Goal: Transaction & Acquisition: Purchase product/service

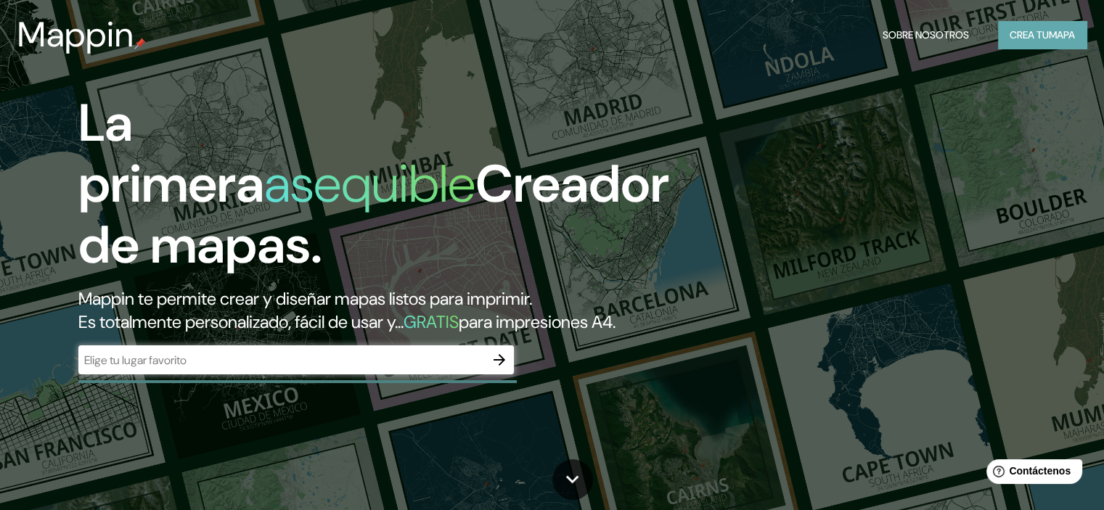
click at [1010, 37] on font "Crea tu" at bounding box center [1029, 34] width 39 height 13
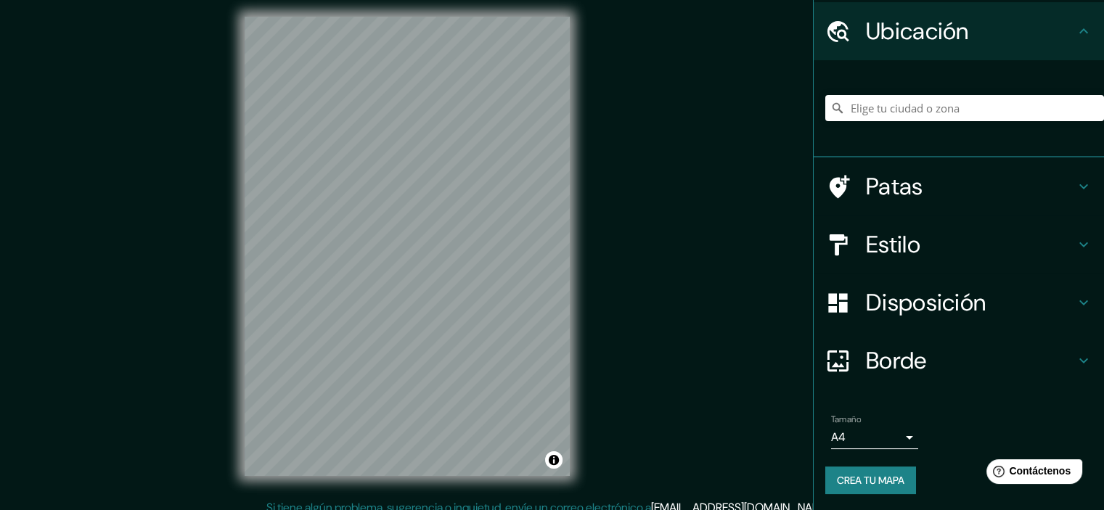
scroll to position [18, 0]
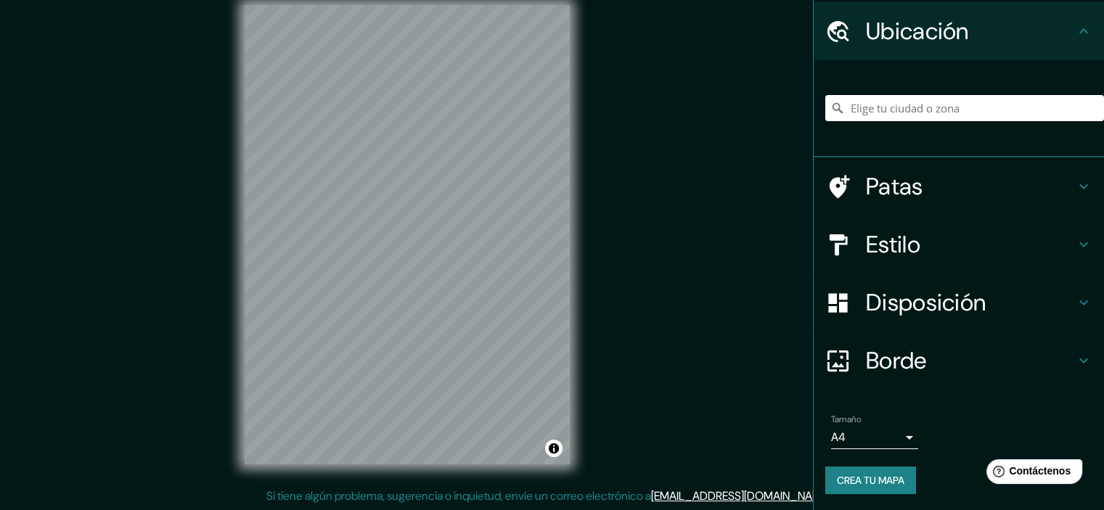
click at [911, 210] on div "Patas" at bounding box center [959, 186] width 290 height 58
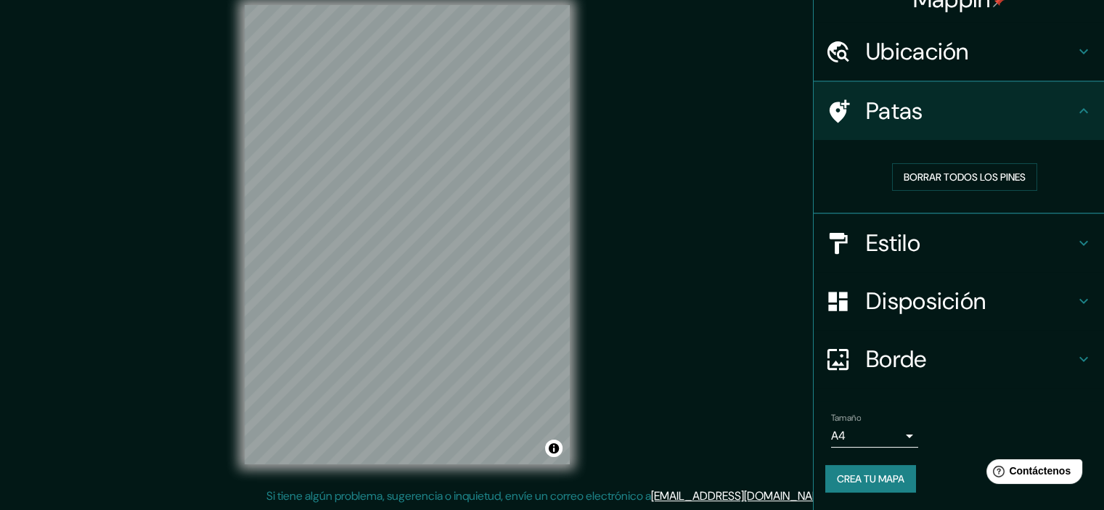
scroll to position [23, 0]
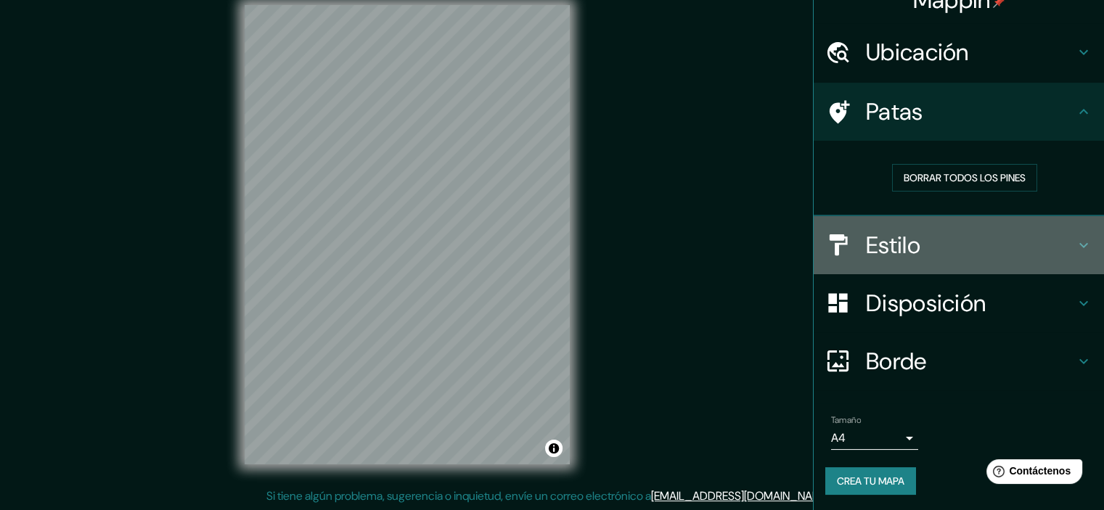
click at [912, 245] on h4 "Estilo" at bounding box center [970, 245] width 209 height 29
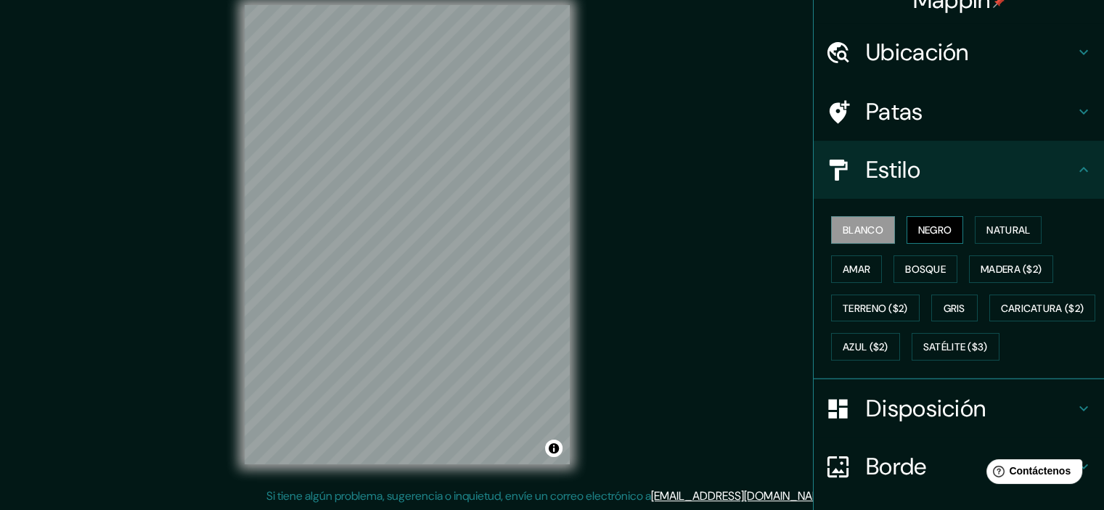
click at [928, 233] on font "Negro" at bounding box center [935, 230] width 34 height 13
click at [845, 232] on font "Blanco" at bounding box center [863, 230] width 41 height 13
click at [852, 304] on font "Terreno ($2)" at bounding box center [875, 308] width 65 height 13
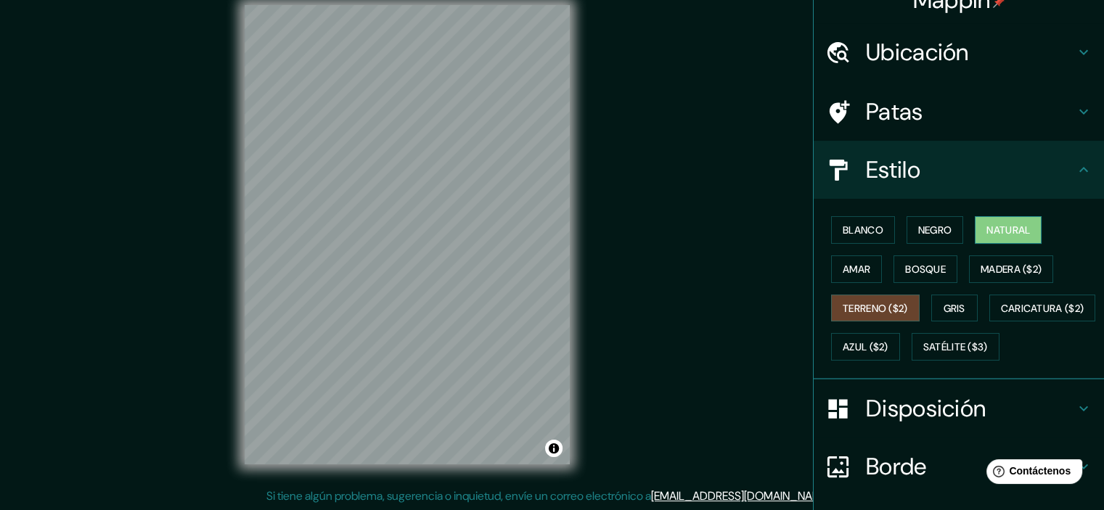
click at [986, 233] on font "Natural" at bounding box center [1008, 230] width 44 height 13
click at [923, 354] on font "Satélite ($3)" at bounding box center [955, 347] width 65 height 13
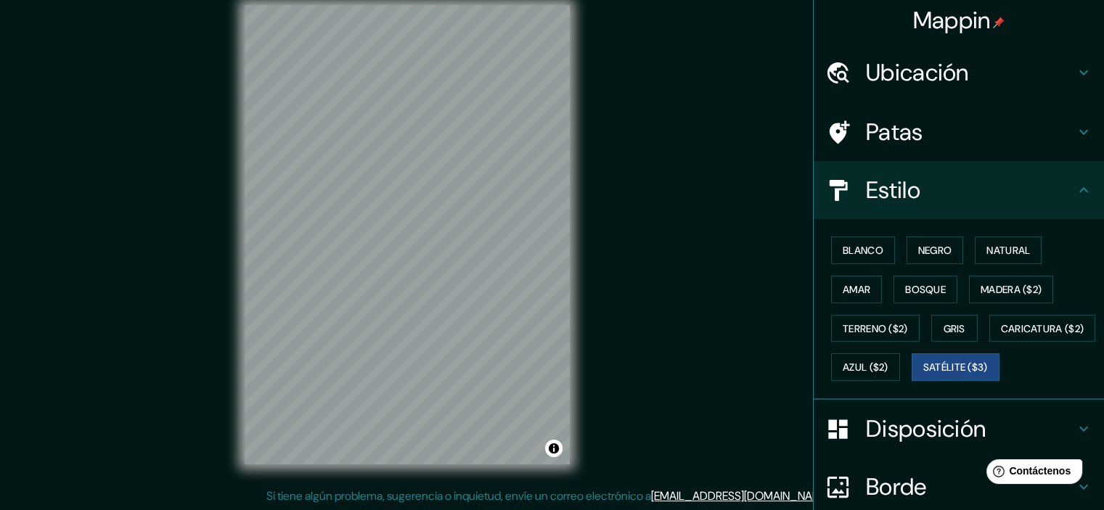
scroll to position [0, 0]
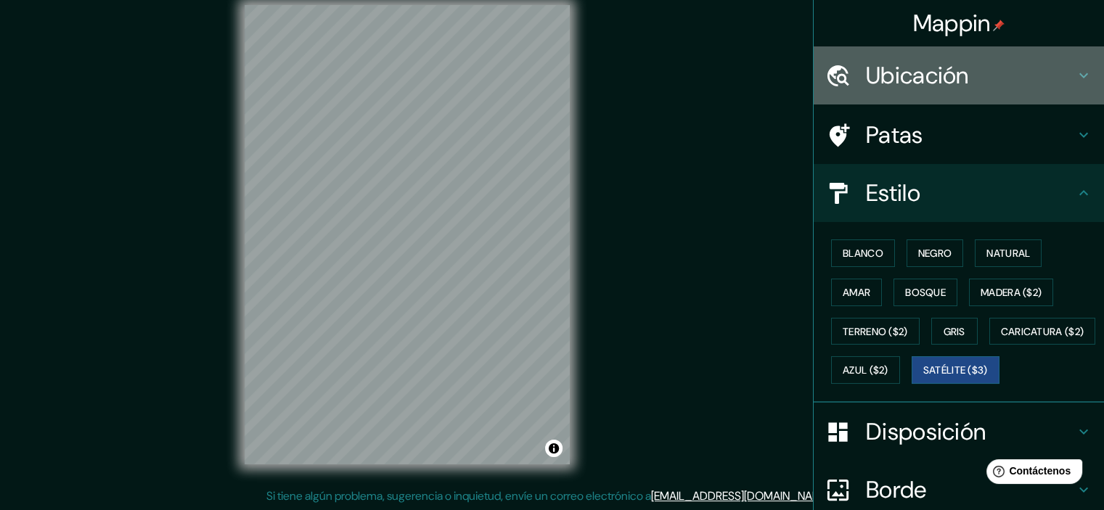
click at [954, 90] on font "Ubicación" at bounding box center [917, 75] width 103 height 30
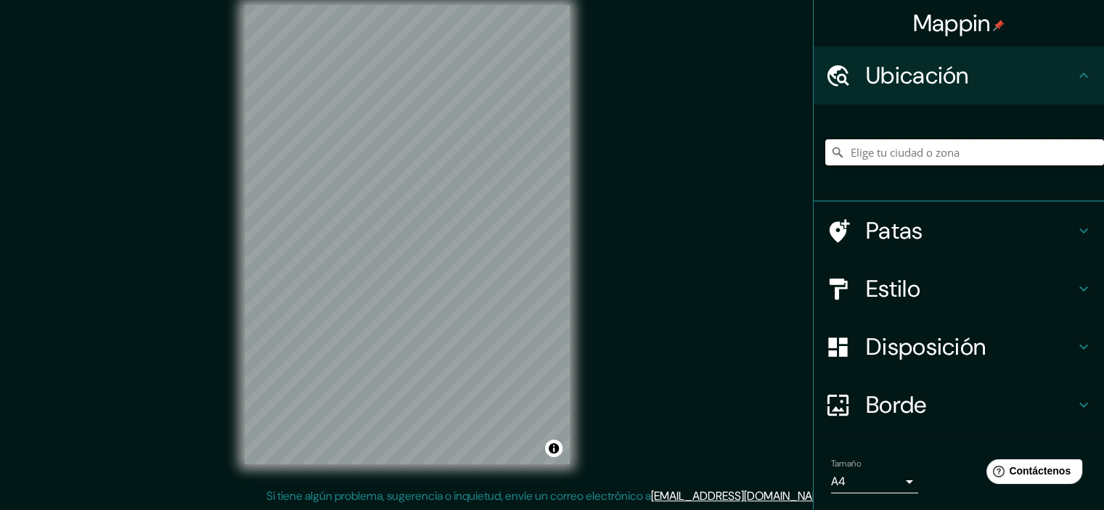
click at [992, 152] on input "Elige tu ciudad o zona" at bounding box center [964, 152] width 279 height 26
paste input "[GEOGRAPHIC_DATA]"
type input "[GEOGRAPHIC_DATA], [GEOGRAPHIC_DATA], [GEOGRAPHIC_DATA][PERSON_NAME], [GEOGRAPH…"
click at [1087, 155] on icon "Claro" at bounding box center [1093, 153] width 12 height 12
click at [972, 157] on input "Elige tu ciudad o zona" at bounding box center [964, 152] width 279 height 26
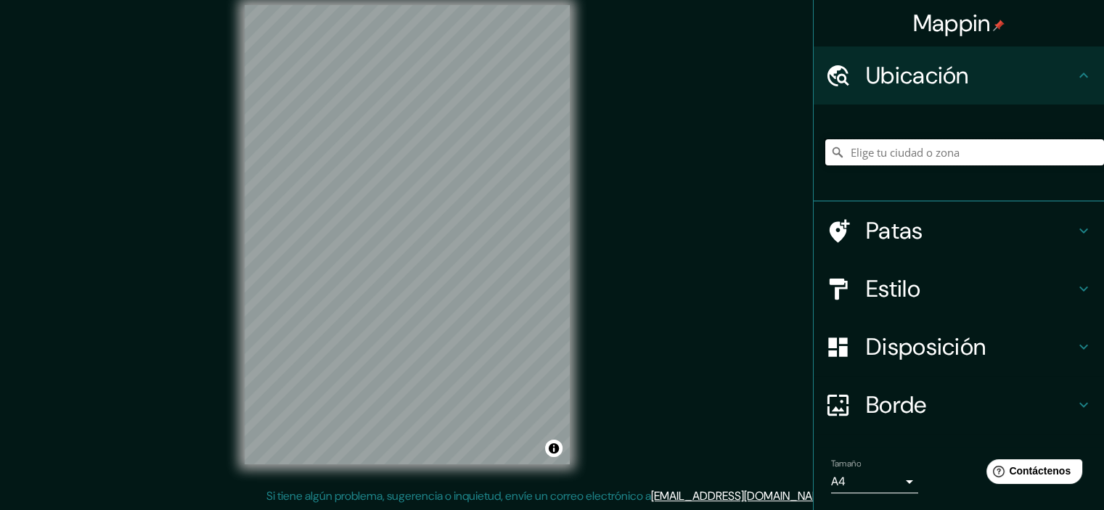
paste input "[GEOGRAPHIC_DATA]"
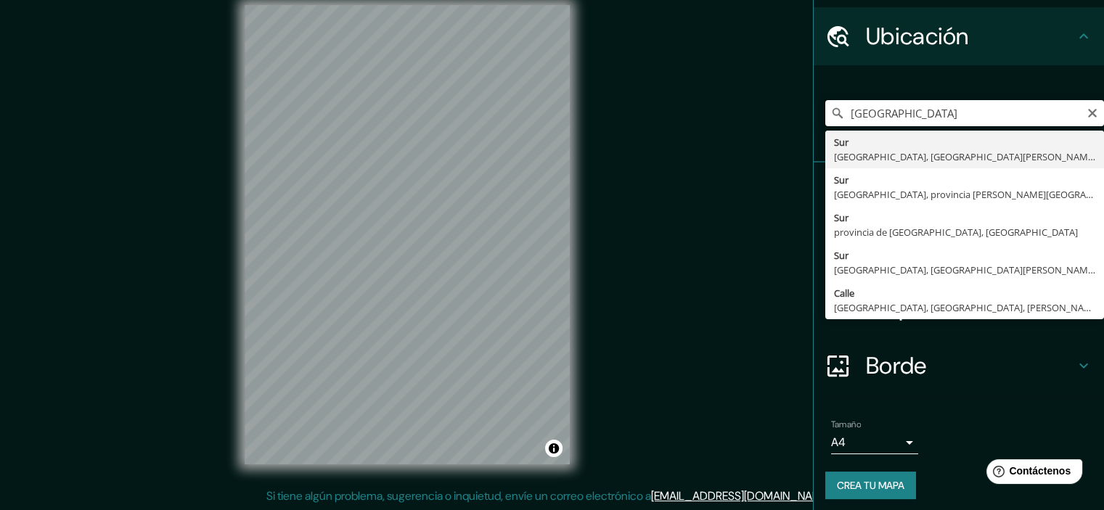
scroll to position [44, 0]
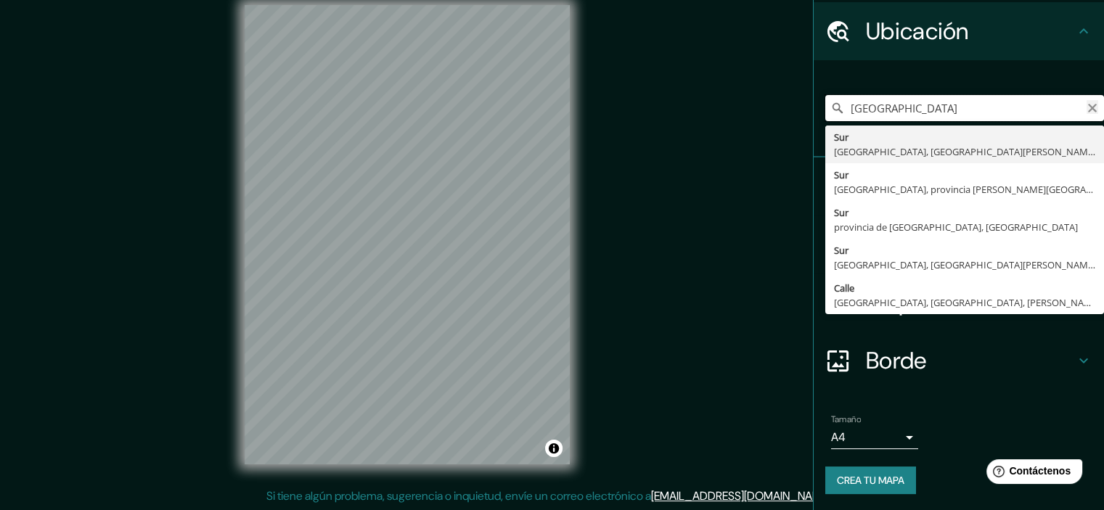
type input "[GEOGRAPHIC_DATA]"
click at [1088, 110] on icon "Claro" at bounding box center [1092, 108] width 9 height 9
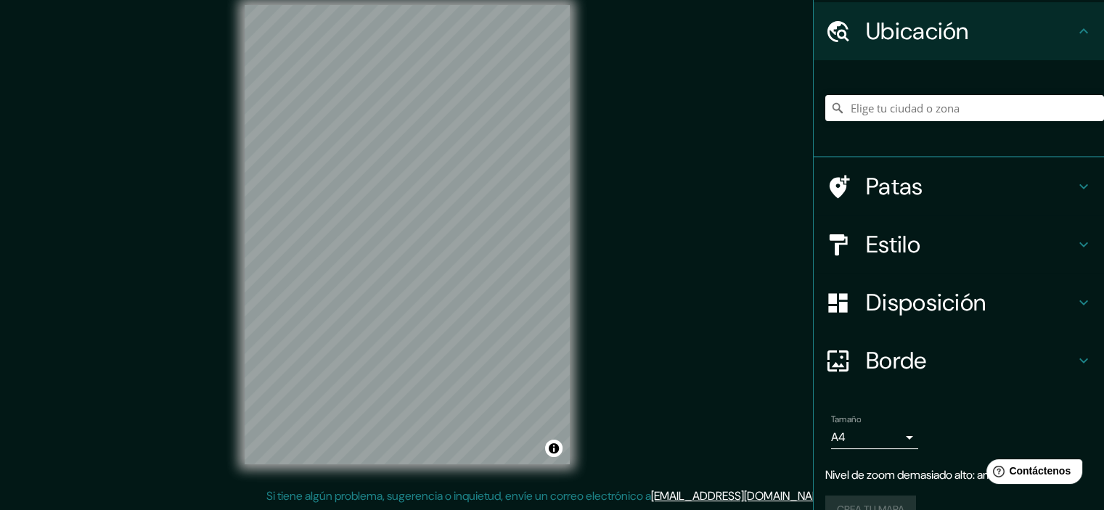
click at [614, 119] on div "Mappin Ubicación Sur [GEOGRAPHIC_DATA], provincia [PERSON_NAME][GEOGRAPHIC_DATA…" at bounding box center [552, 246] width 1104 height 529
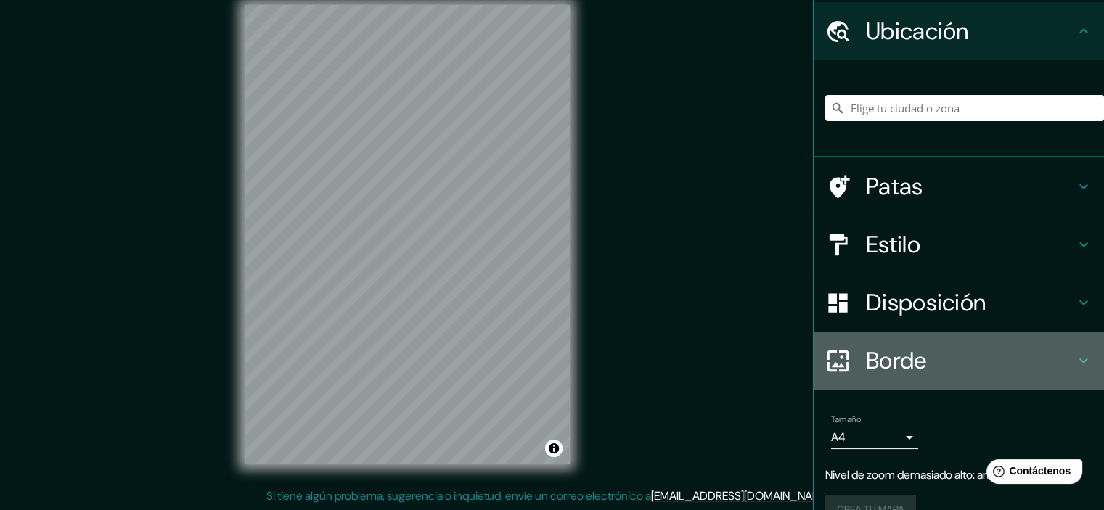
click at [946, 332] on div "Borde" at bounding box center [959, 361] width 290 height 58
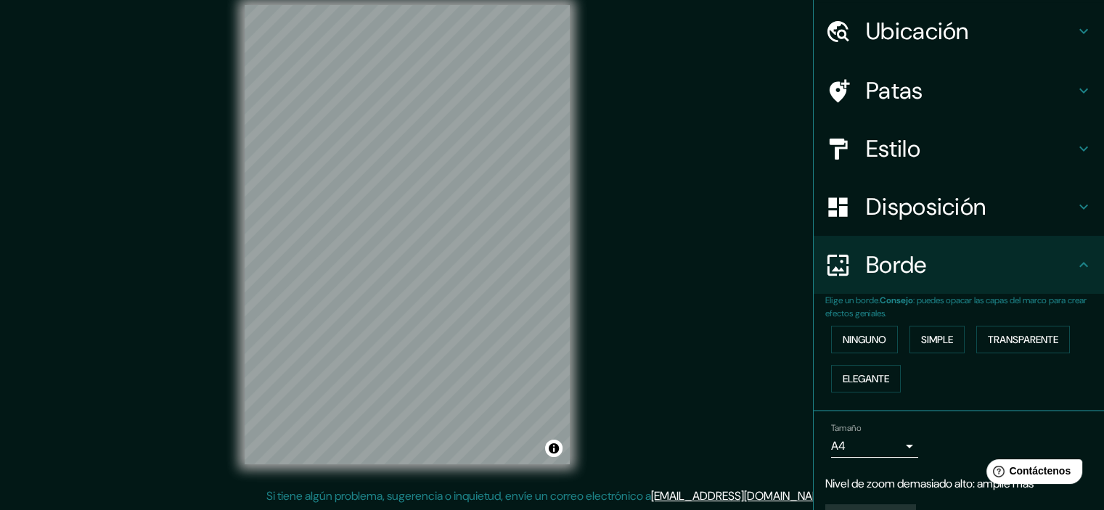
click at [943, 233] on div "Disposición" at bounding box center [959, 207] width 290 height 58
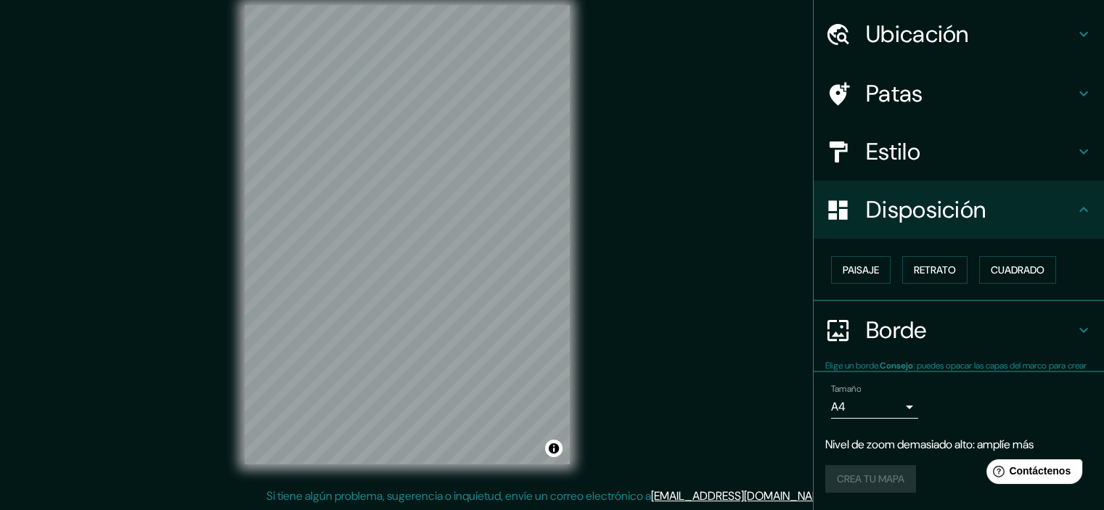
scroll to position [41, 0]
click at [947, 197] on font "Disposición" at bounding box center [926, 210] width 120 height 30
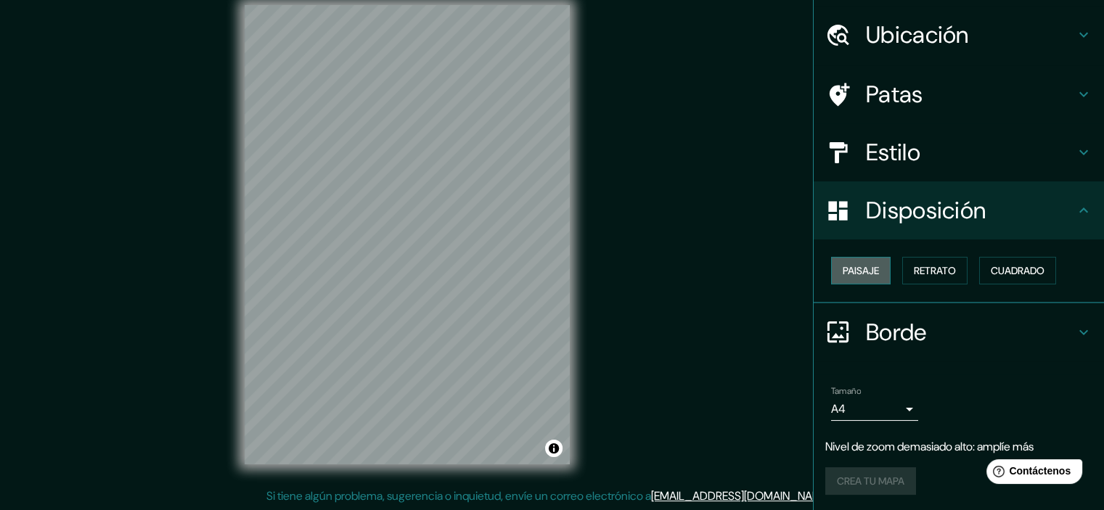
click at [843, 278] on font "Paisaje" at bounding box center [861, 270] width 36 height 19
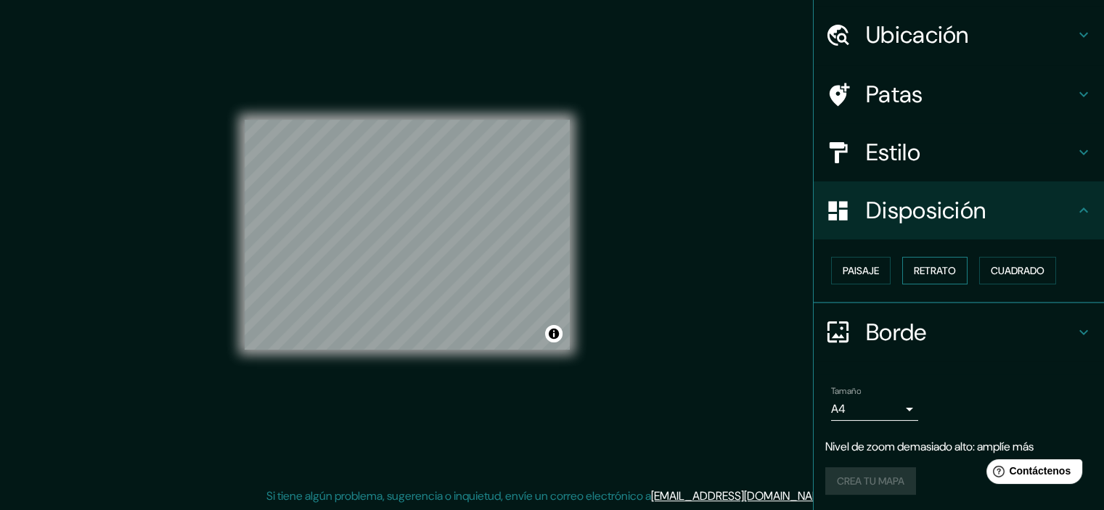
click at [902, 262] on button "Retrato" at bounding box center [934, 271] width 65 height 28
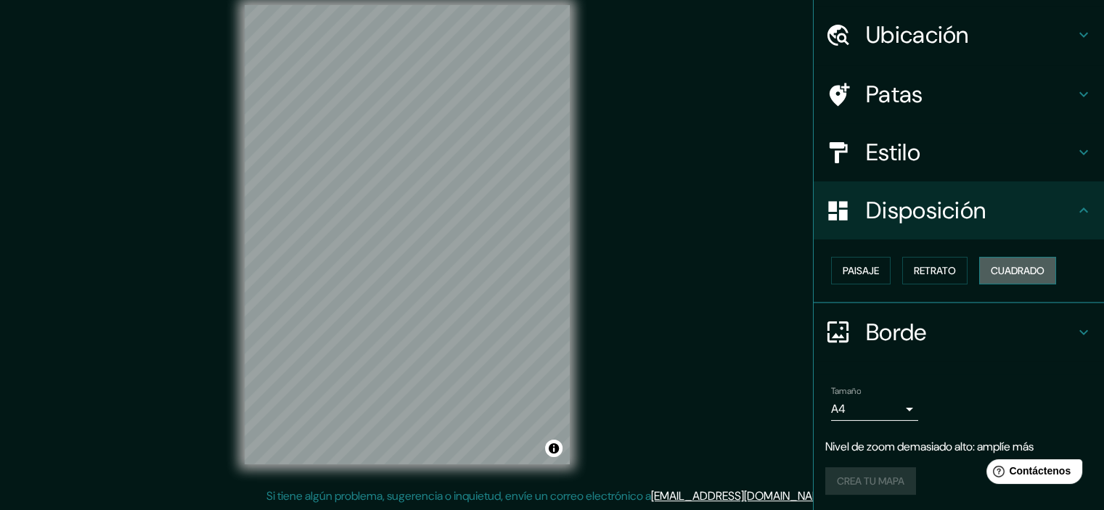
click at [1013, 262] on font "Cuadrado" at bounding box center [1018, 270] width 54 height 19
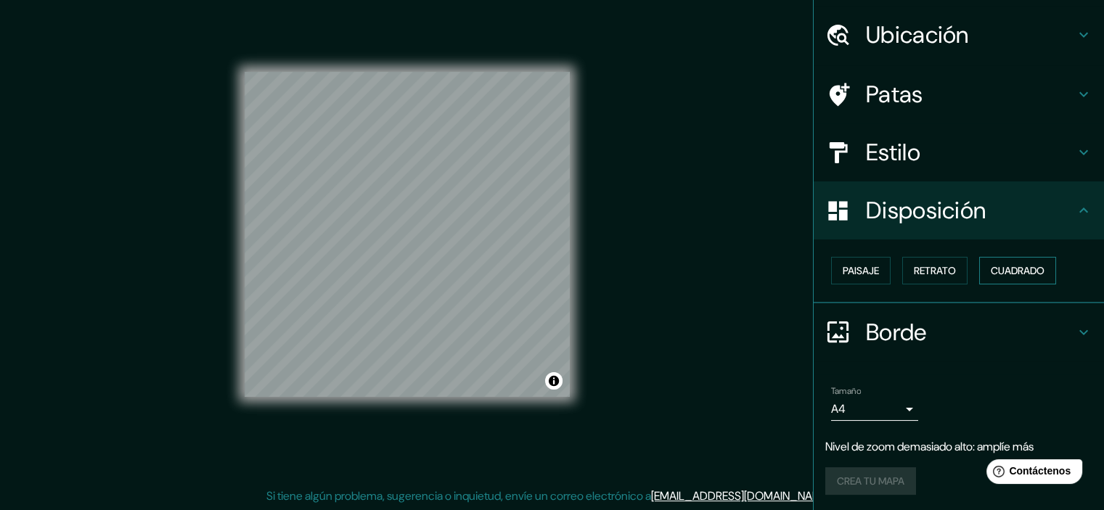
click at [970, 272] on div "Paisaje Retrato Cuadrado" at bounding box center [964, 270] width 279 height 39
drag, startPoint x: 935, startPoint y: 266, endPoint x: 925, endPoint y: 223, distance: 44.0
click at [935, 265] on font "Retrato" at bounding box center [935, 270] width 42 height 13
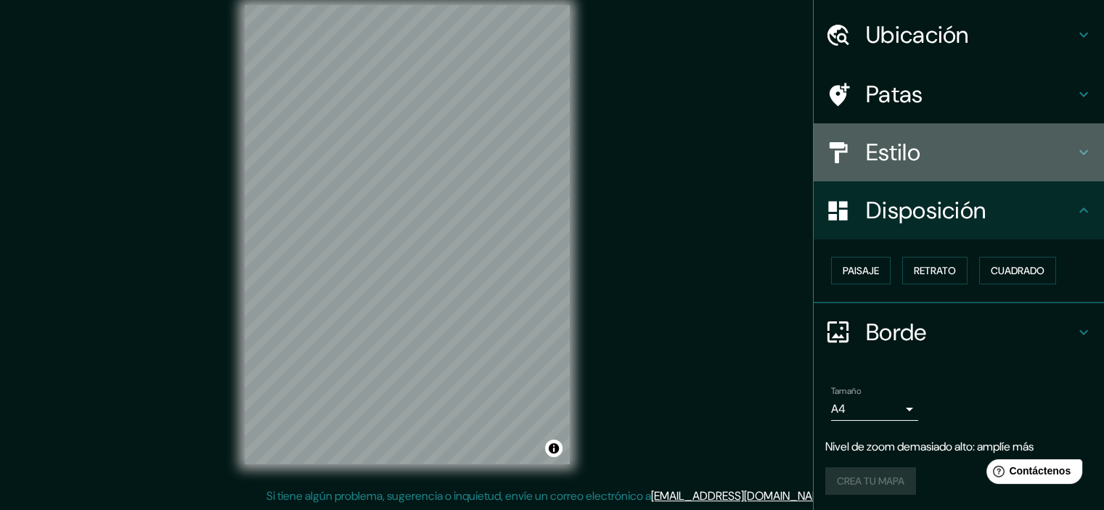
click at [913, 136] on div "Estilo" at bounding box center [959, 152] width 290 height 58
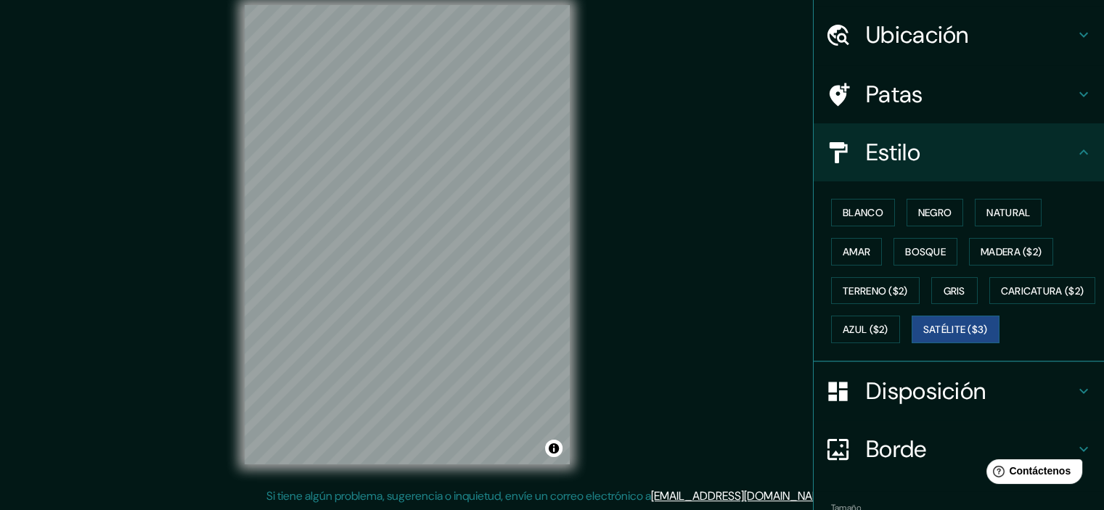
click at [914, 142] on h4 "Estilo" at bounding box center [970, 152] width 209 height 29
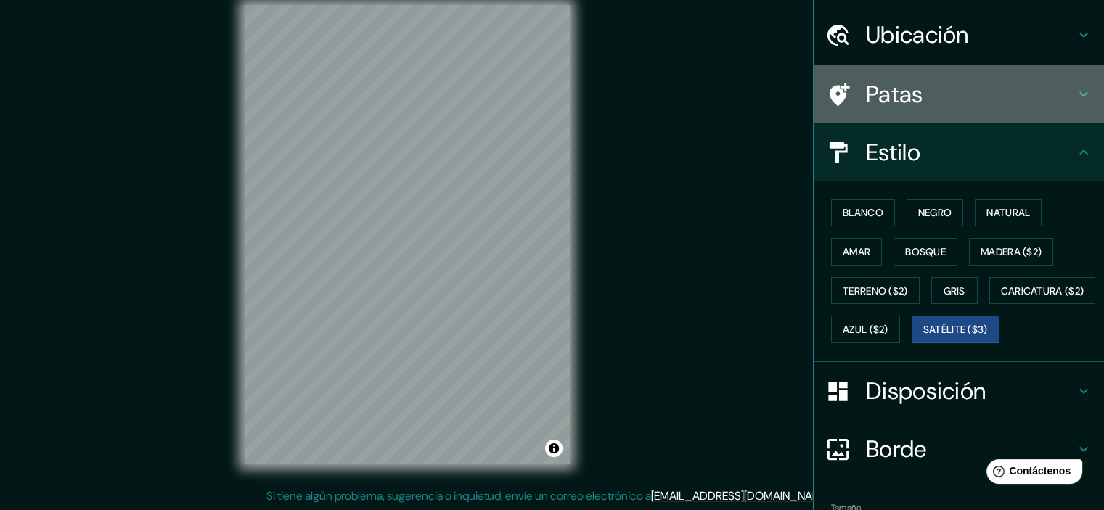
click at [920, 85] on h4 "Patas" at bounding box center [970, 94] width 209 height 29
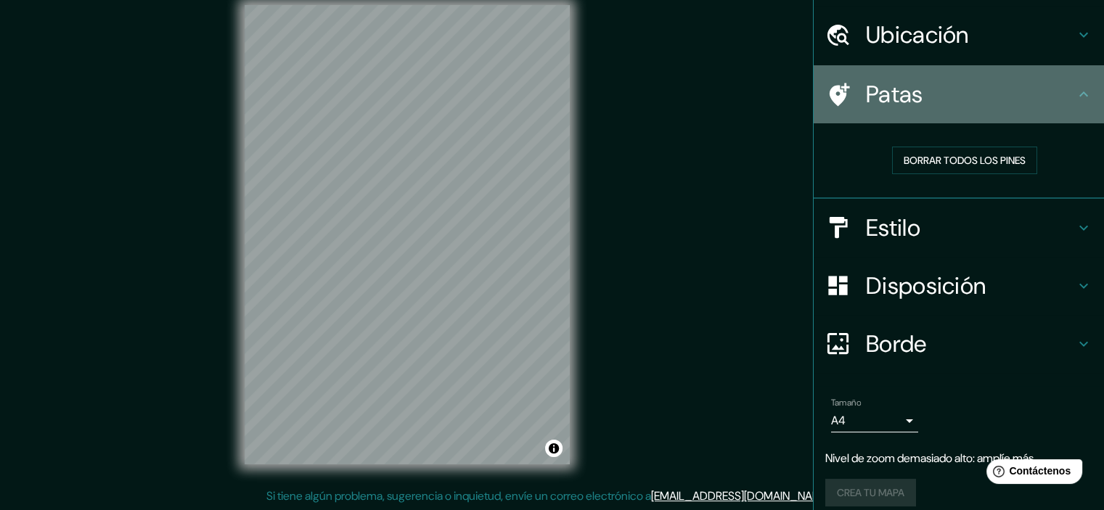
click at [920, 89] on h4 "Patas" at bounding box center [970, 94] width 209 height 29
click at [919, 86] on h4 "Patas" at bounding box center [970, 94] width 209 height 29
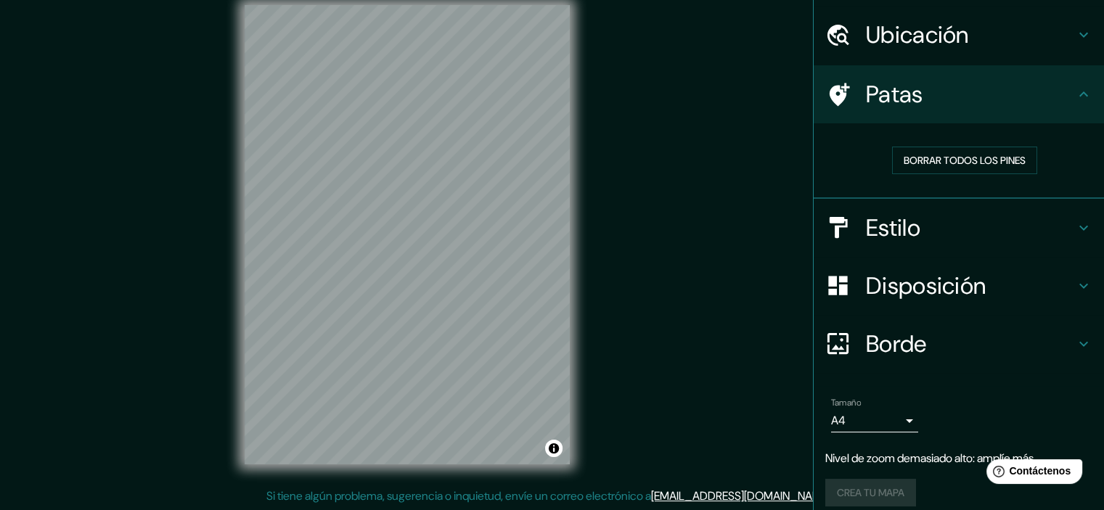
click at [978, 218] on h4 "Estilo" at bounding box center [970, 227] width 209 height 29
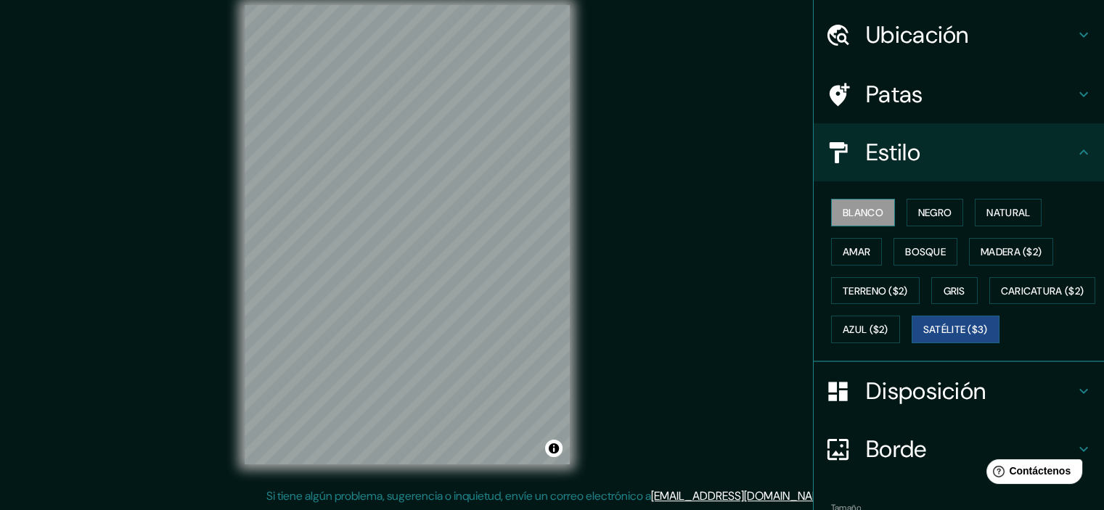
click at [853, 206] on font "Blanco" at bounding box center [863, 212] width 41 height 13
click at [920, 208] on font "Negro" at bounding box center [935, 212] width 34 height 13
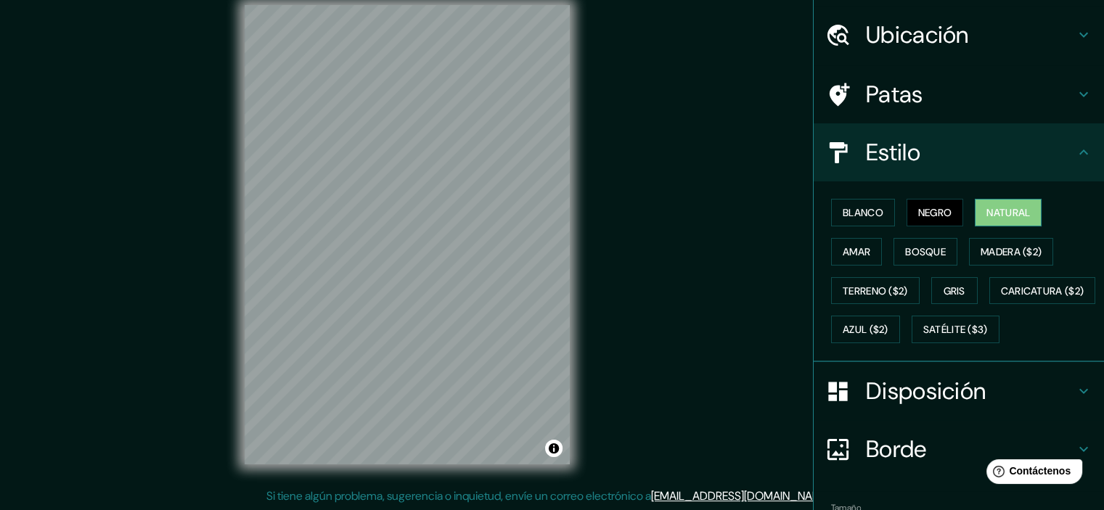
click at [986, 208] on font "Natural" at bounding box center [1008, 212] width 44 height 13
click at [878, 255] on div "Blanco Negro Natural Amar Bosque Madera ($2) Terreno ($2) Gris Caricatura ($2) …" at bounding box center [964, 271] width 279 height 156
click at [853, 255] on font "Amar" at bounding box center [857, 251] width 28 height 13
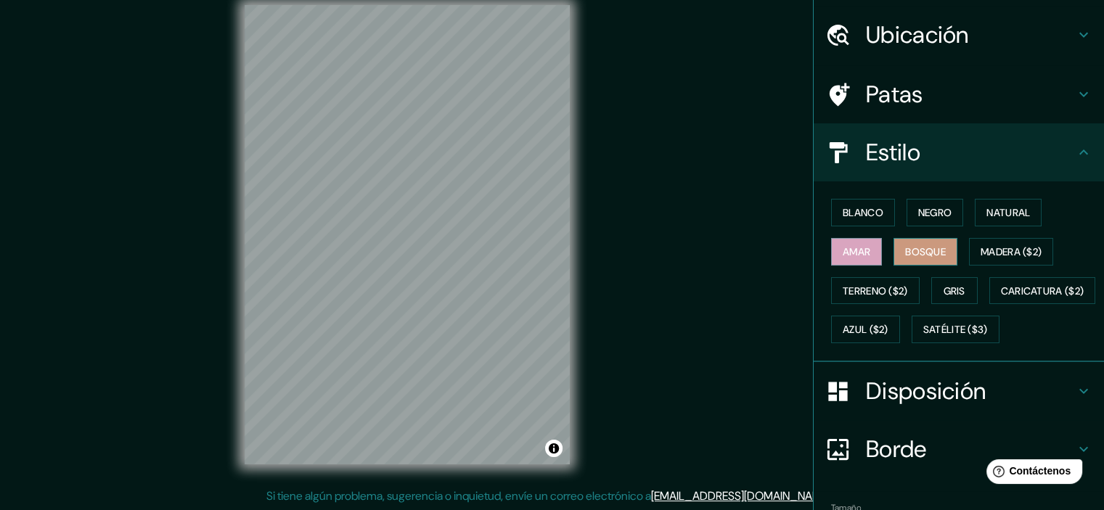
click at [920, 245] on font "Bosque" at bounding box center [925, 251] width 41 height 13
click at [992, 245] on font "Madera ($2)" at bounding box center [1011, 251] width 61 height 13
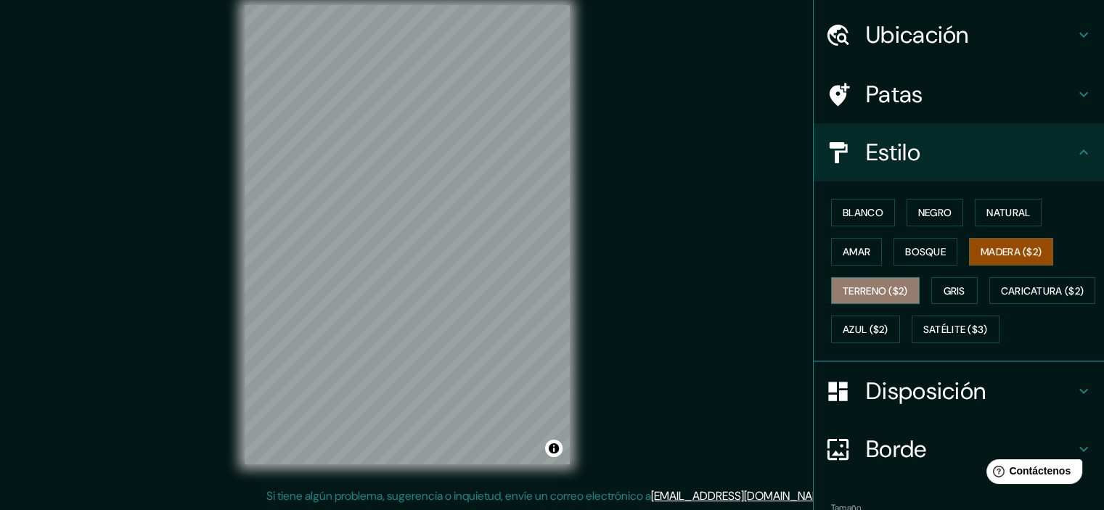
click at [887, 282] on font "Terreno ($2)" at bounding box center [875, 291] width 65 height 19
click at [1003, 250] on font "Madera ($2)" at bounding box center [1011, 251] width 61 height 13
click at [930, 306] on div "Blanco Negro Natural Amar Bosque Madera ($2) Terreno ($2) Gris Caricatura ($2) …" at bounding box center [964, 271] width 279 height 156
click at [932, 299] on button "Gris" at bounding box center [954, 291] width 46 height 28
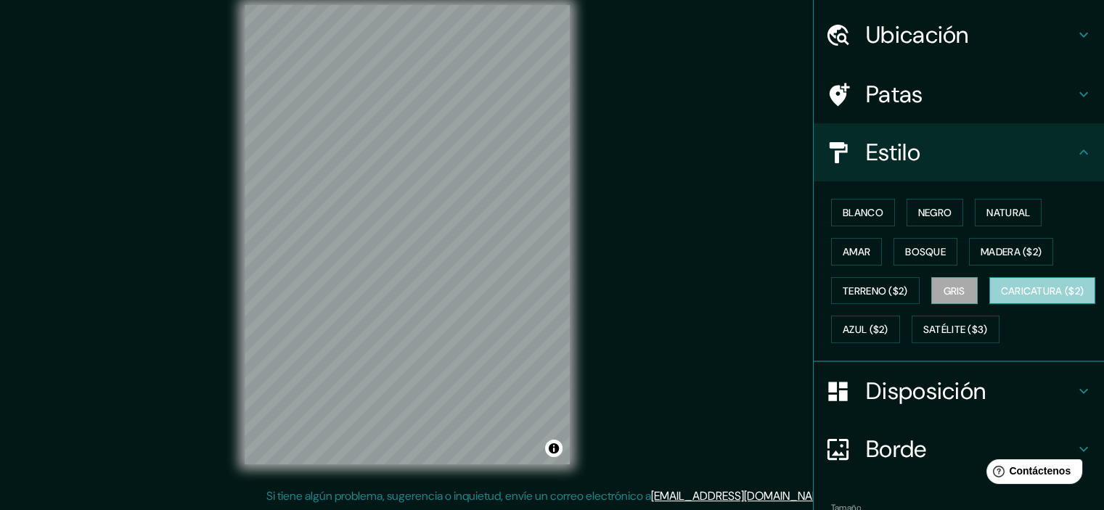
click at [989, 305] on button "Caricatura ($2)" at bounding box center [1042, 291] width 107 height 28
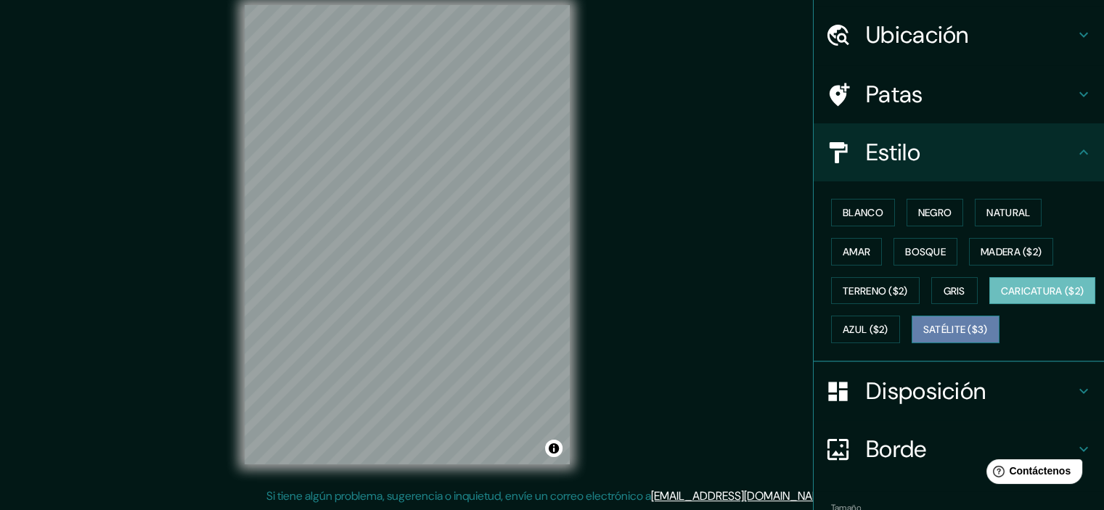
click at [923, 337] on font "Satélite ($3)" at bounding box center [955, 330] width 65 height 13
click at [989, 305] on button "Caricatura ($2)" at bounding box center [1042, 291] width 107 height 28
click at [176, 130] on div "Mappin Ubicación Sur [GEOGRAPHIC_DATA], [GEOGRAPHIC_DATA][PERSON_NAME], [GEOGRA…" at bounding box center [552, 246] width 1104 height 529
click at [923, 337] on font "Satélite ($3)" at bounding box center [955, 330] width 65 height 13
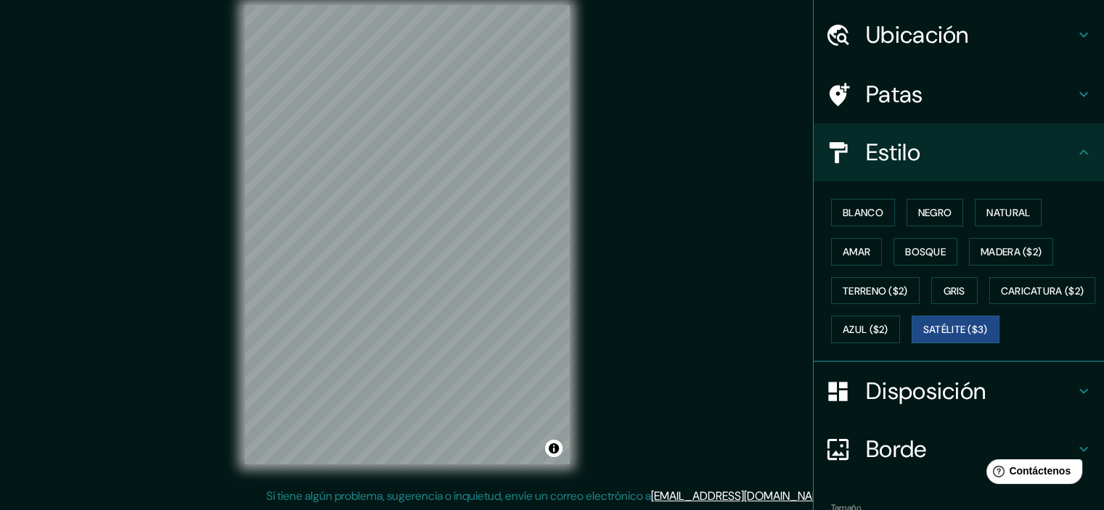
click at [668, 270] on div "Mappin Ubicación Sur [GEOGRAPHIC_DATA], [GEOGRAPHIC_DATA][PERSON_NAME], [GEOGRA…" at bounding box center [552, 246] width 1104 height 529
click at [1001, 298] on font "Caricatura ($2)" at bounding box center [1042, 291] width 83 height 13
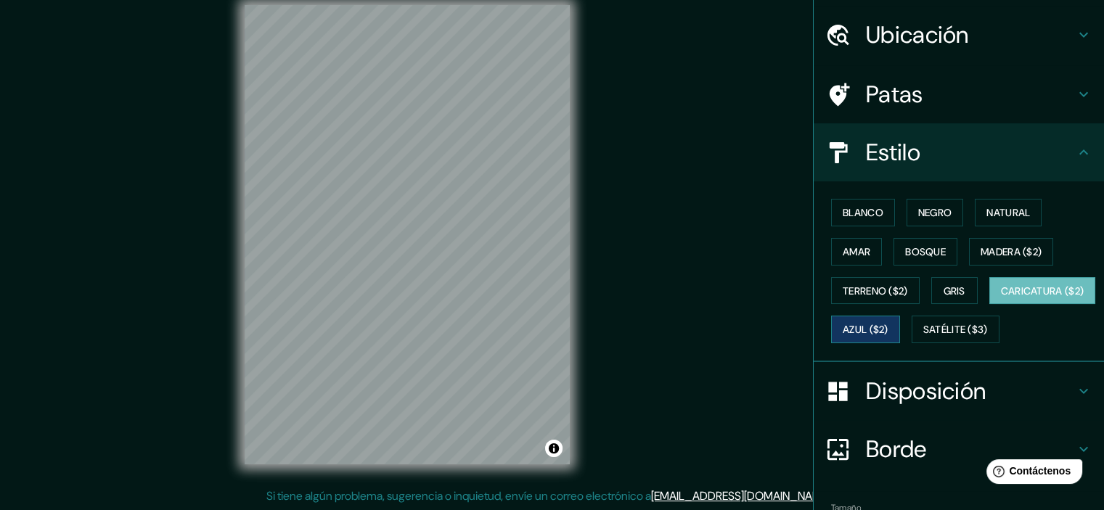
click at [888, 331] on font "Azul ($2)" at bounding box center [866, 330] width 46 height 13
click at [944, 282] on font "Gris" at bounding box center [955, 291] width 22 height 19
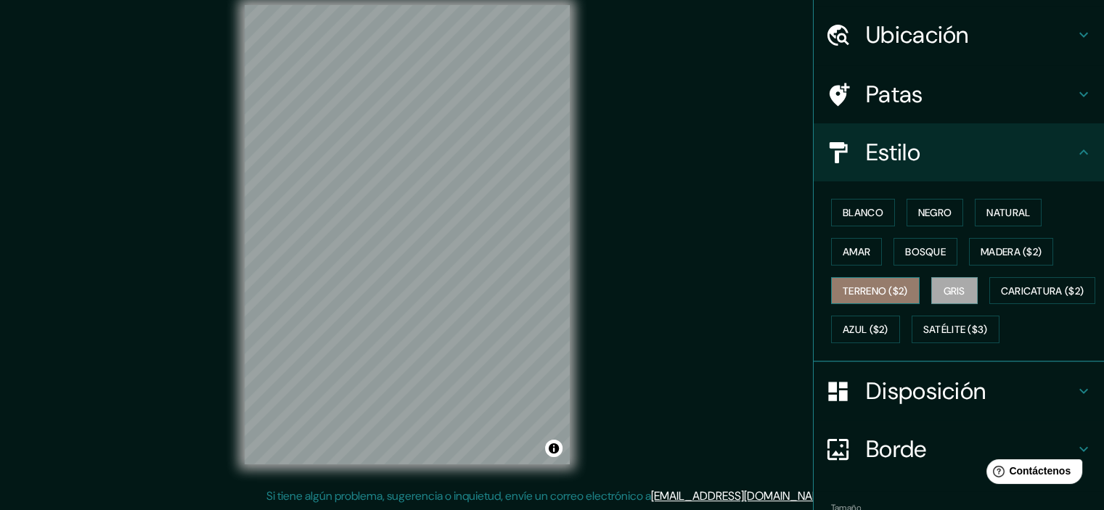
click at [870, 290] on font "Terreno ($2)" at bounding box center [875, 291] width 65 height 13
click at [843, 254] on font "Amar" at bounding box center [857, 251] width 28 height 13
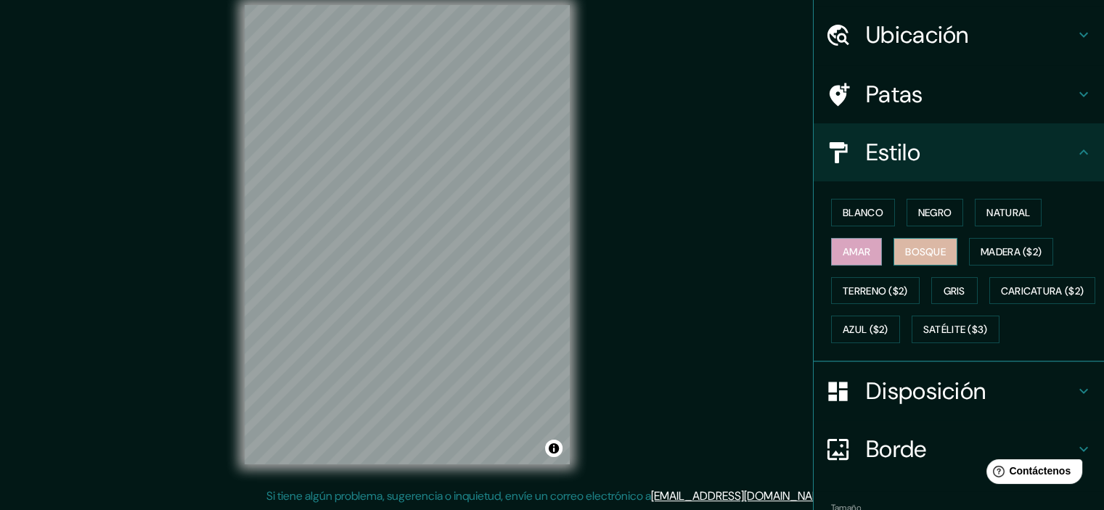
click at [909, 252] on font "Bosque" at bounding box center [925, 251] width 41 height 13
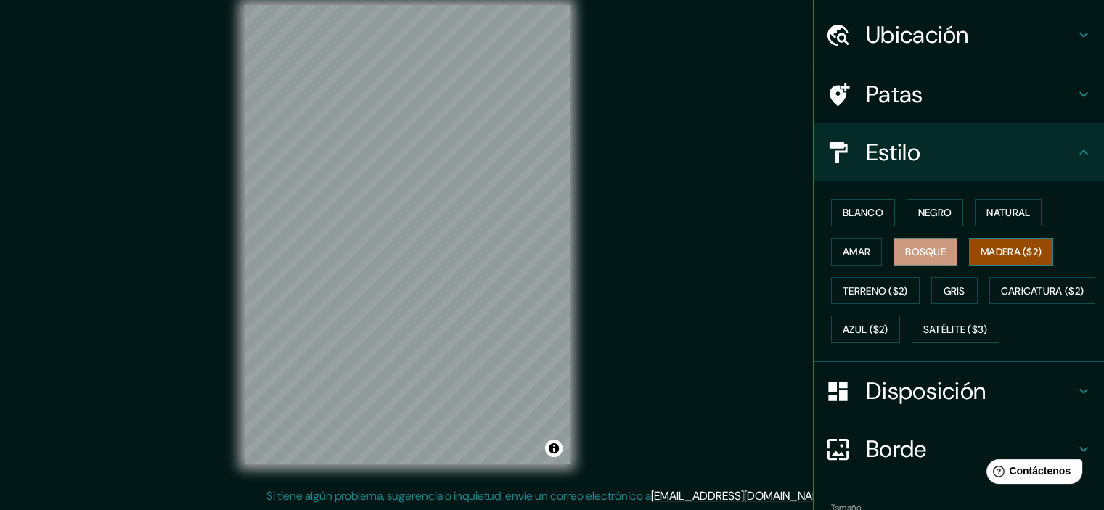
click at [989, 258] on font "Madera ($2)" at bounding box center [1011, 251] width 61 height 19
click at [994, 220] on font "Natural" at bounding box center [1008, 212] width 44 height 19
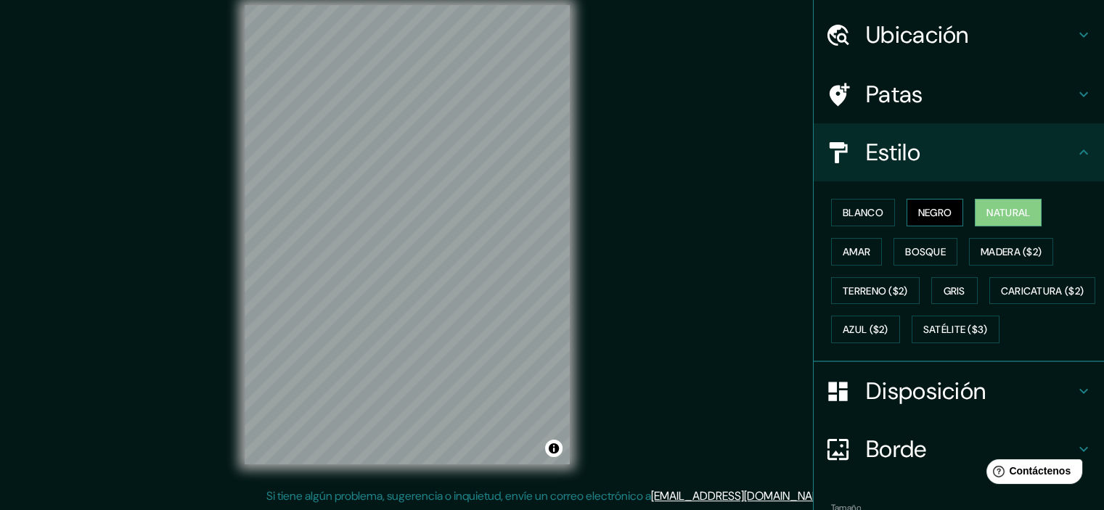
click at [923, 214] on font "Negro" at bounding box center [935, 212] width 34 height 13
click at [880, 214] on button "Blanco" at bounding box center [863, 213] width 64 height 28
